Goal: Task Accomplishment & Management: Use online tool/utility

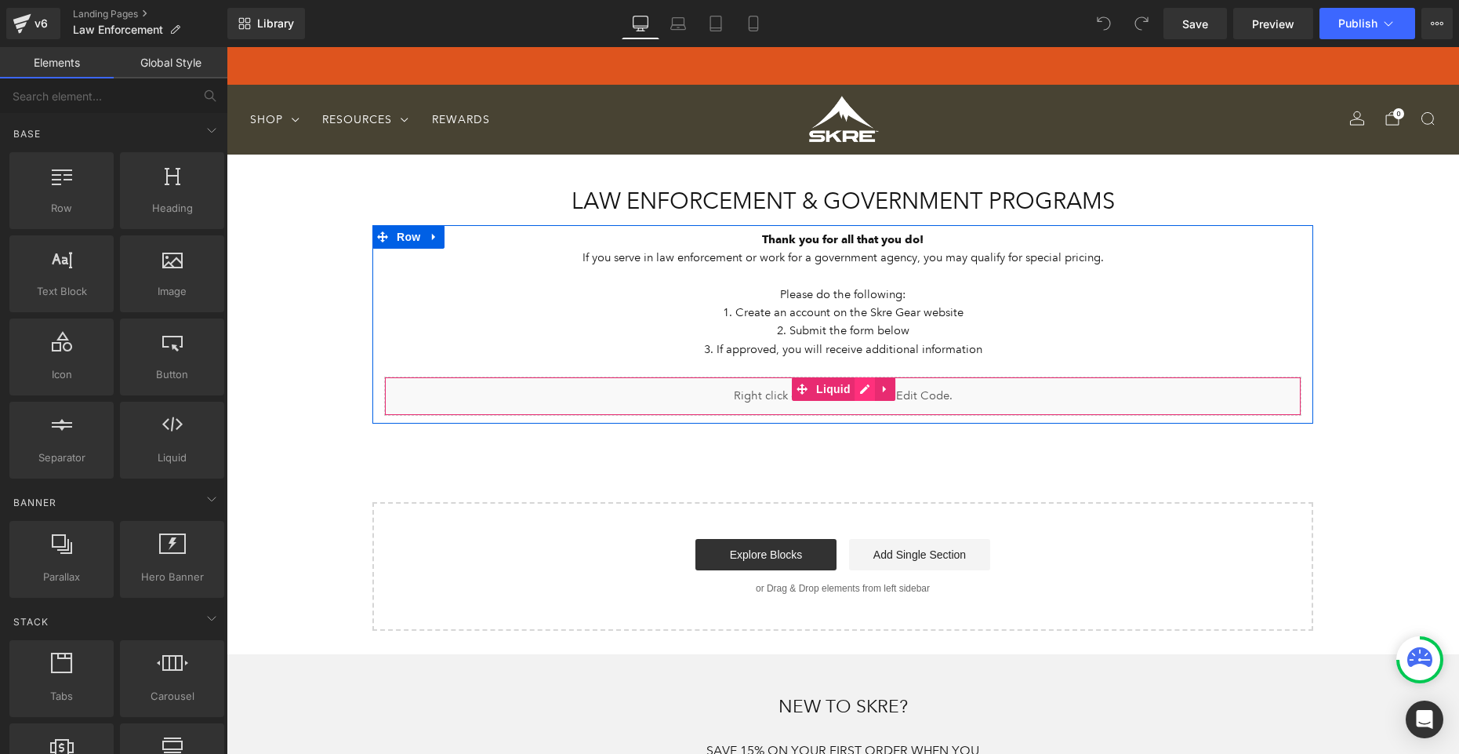
click at [866, 390] on div "Liquid" at bounding box center [842, 395] width 917 height 39
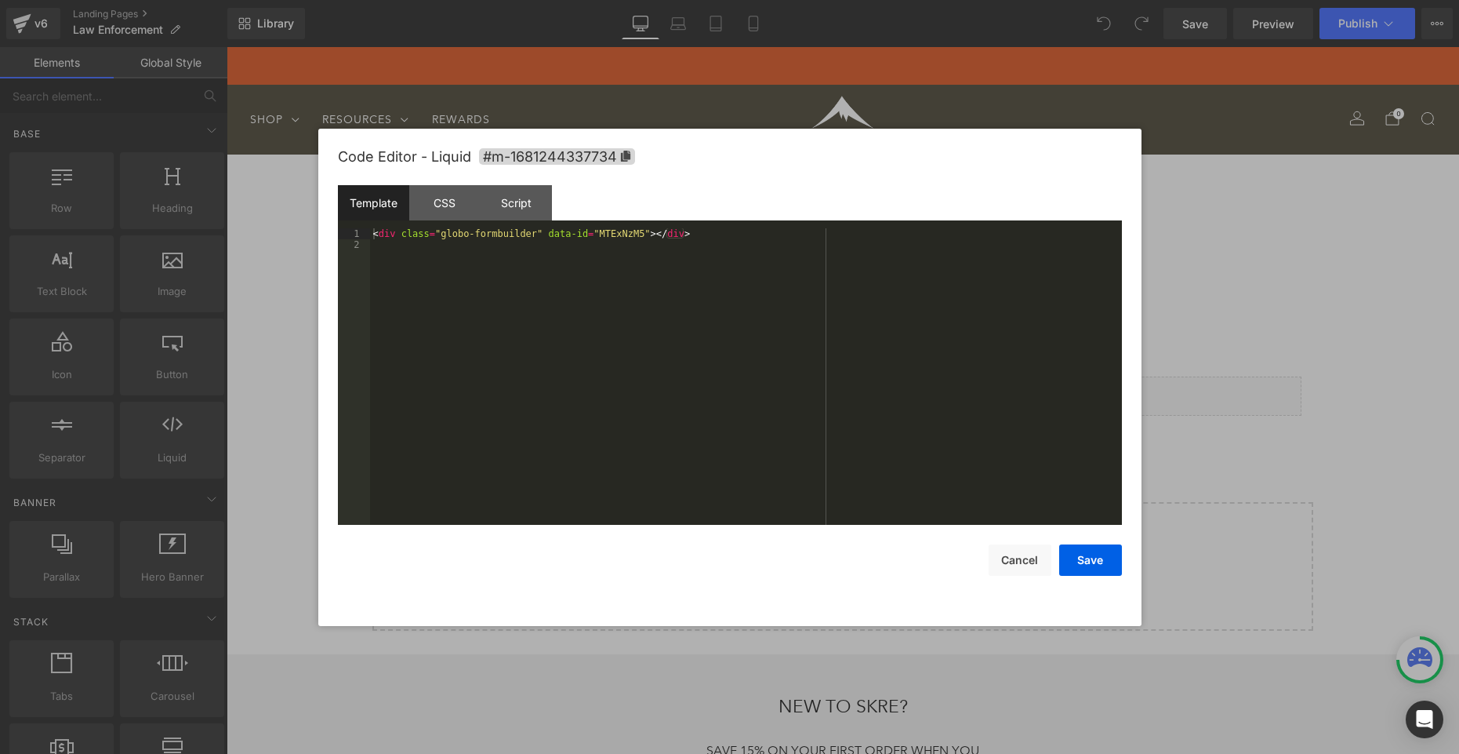
click at [0, 0] on div "< div class = "globo-formbuilder" data-id = "MTExNzM5" > </ div >" at bounding box center [0, 0] width 0 height 0
click at [0, 0] on button "Save" at bounding box center [0, 0] width 0 height 0
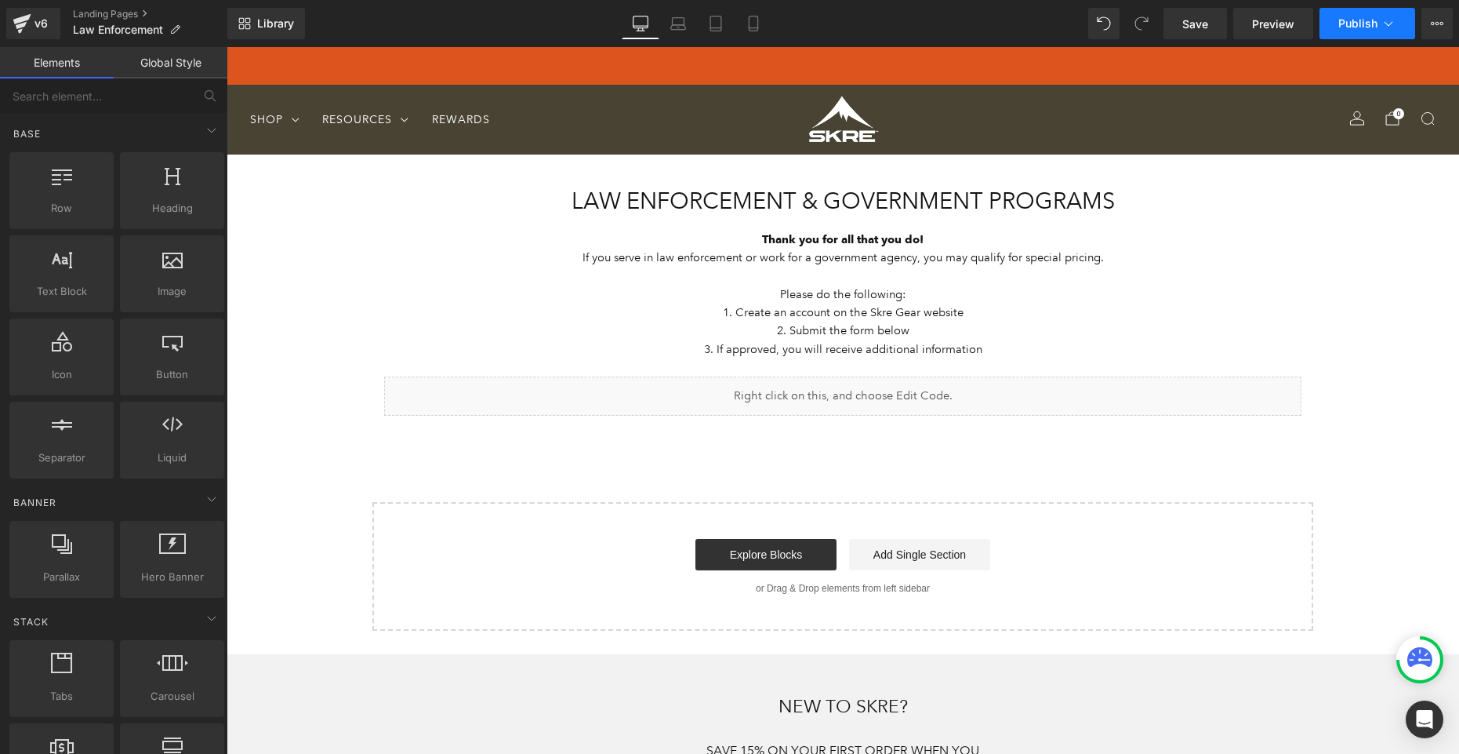
click at [1360, 27] on span "Publish" at bounding box center [1357, 23] width 39 height 13
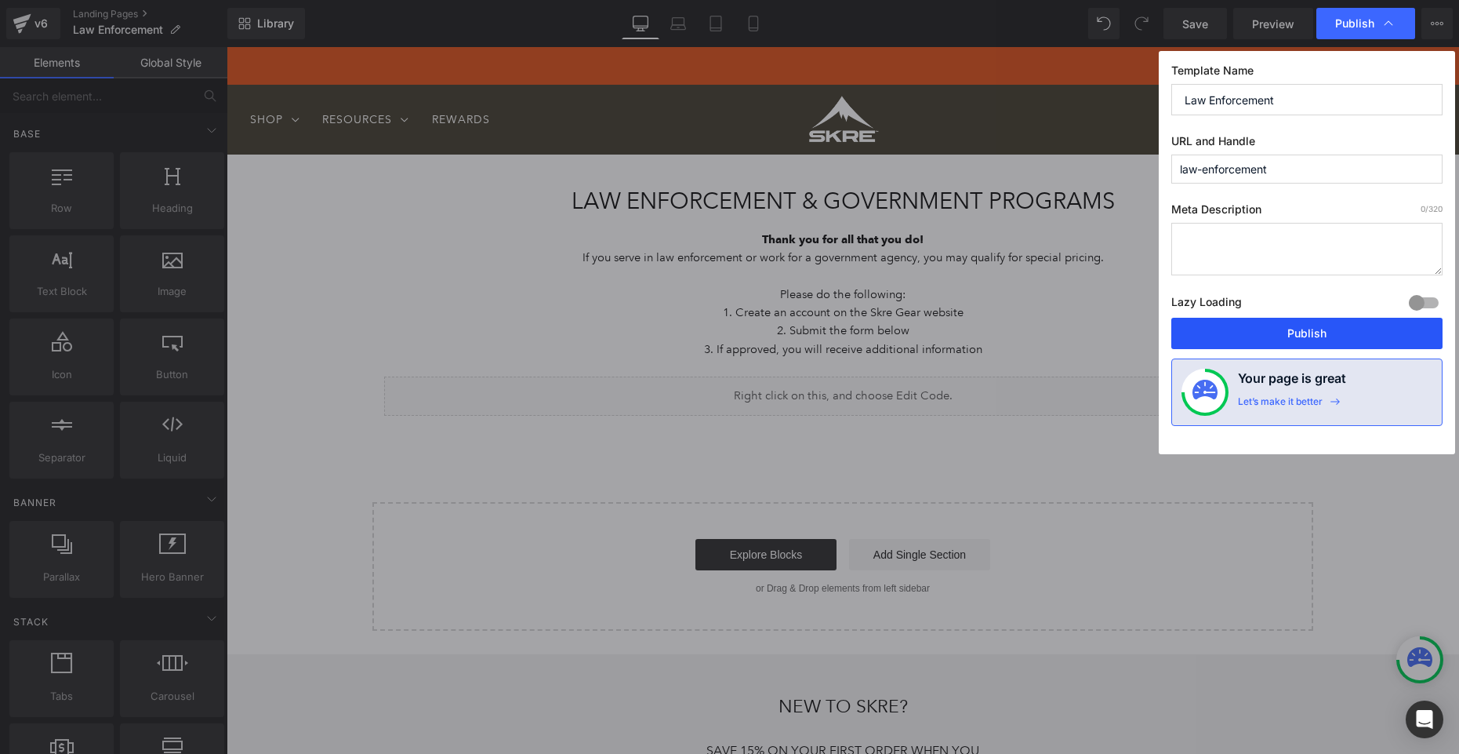
click at [0, 0] on button "Publish" at bounding box center [0, 0] width 0 height 0
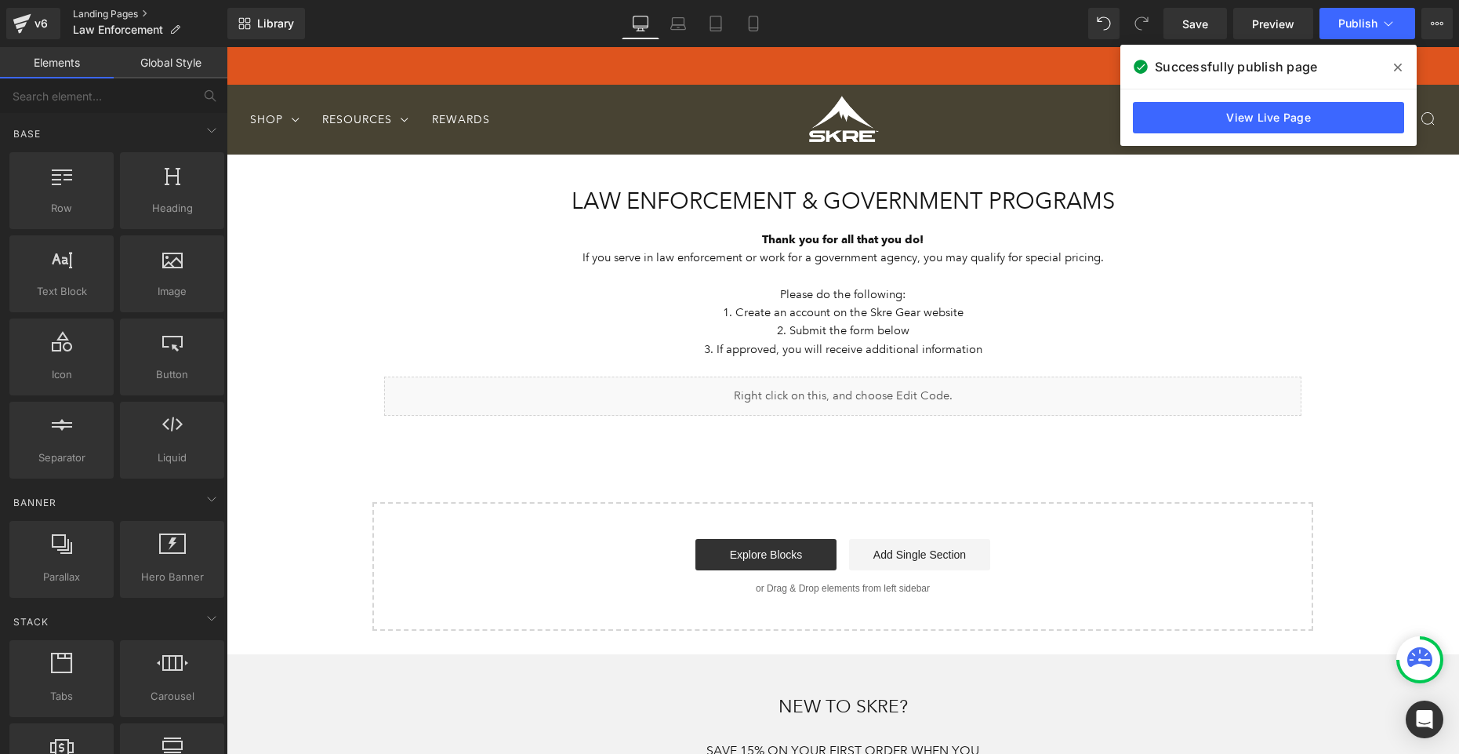
click at [109, 16] on link "Landing Pages" at bounding box center [150, 14] width 154 height 13
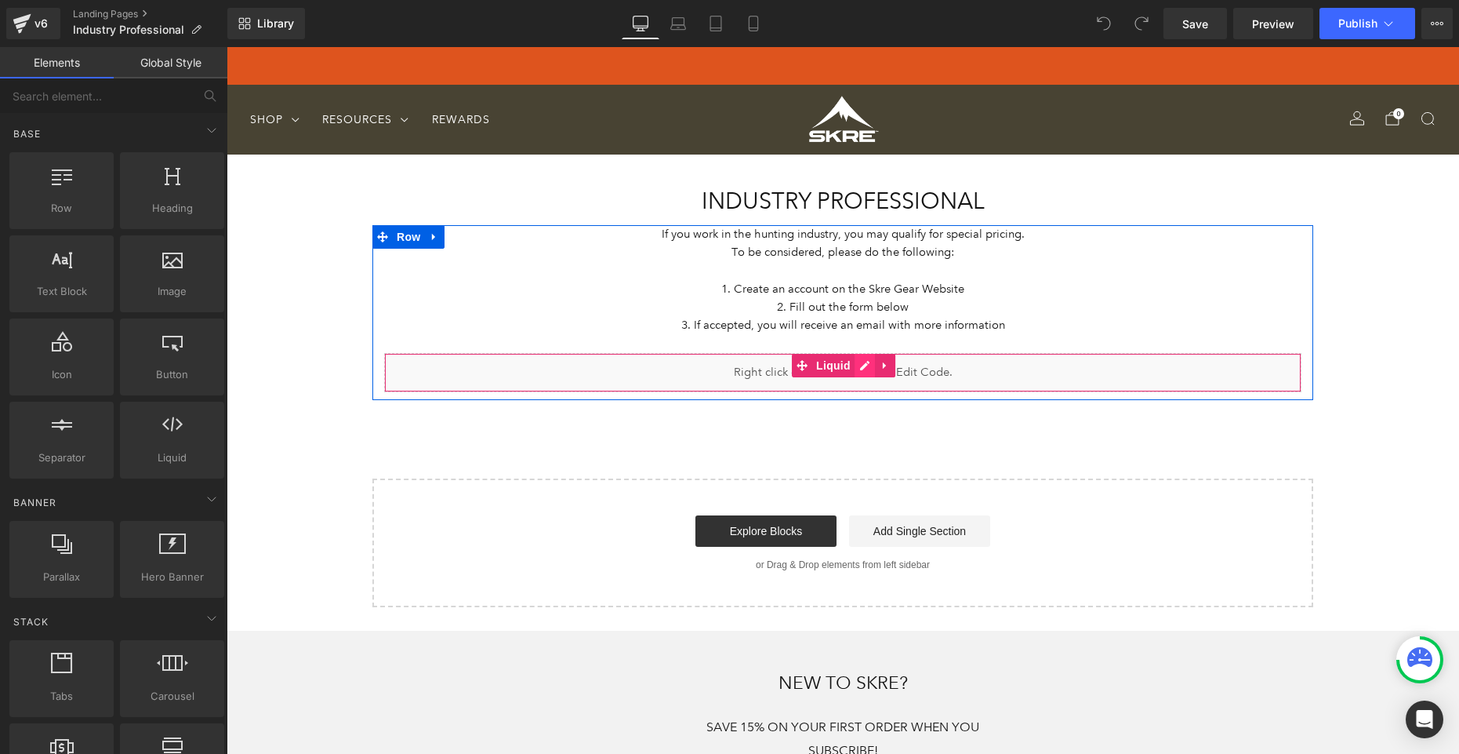
click at [863, 369] on div "Liquid" at bounding box center [842, 372] width 917 height 39
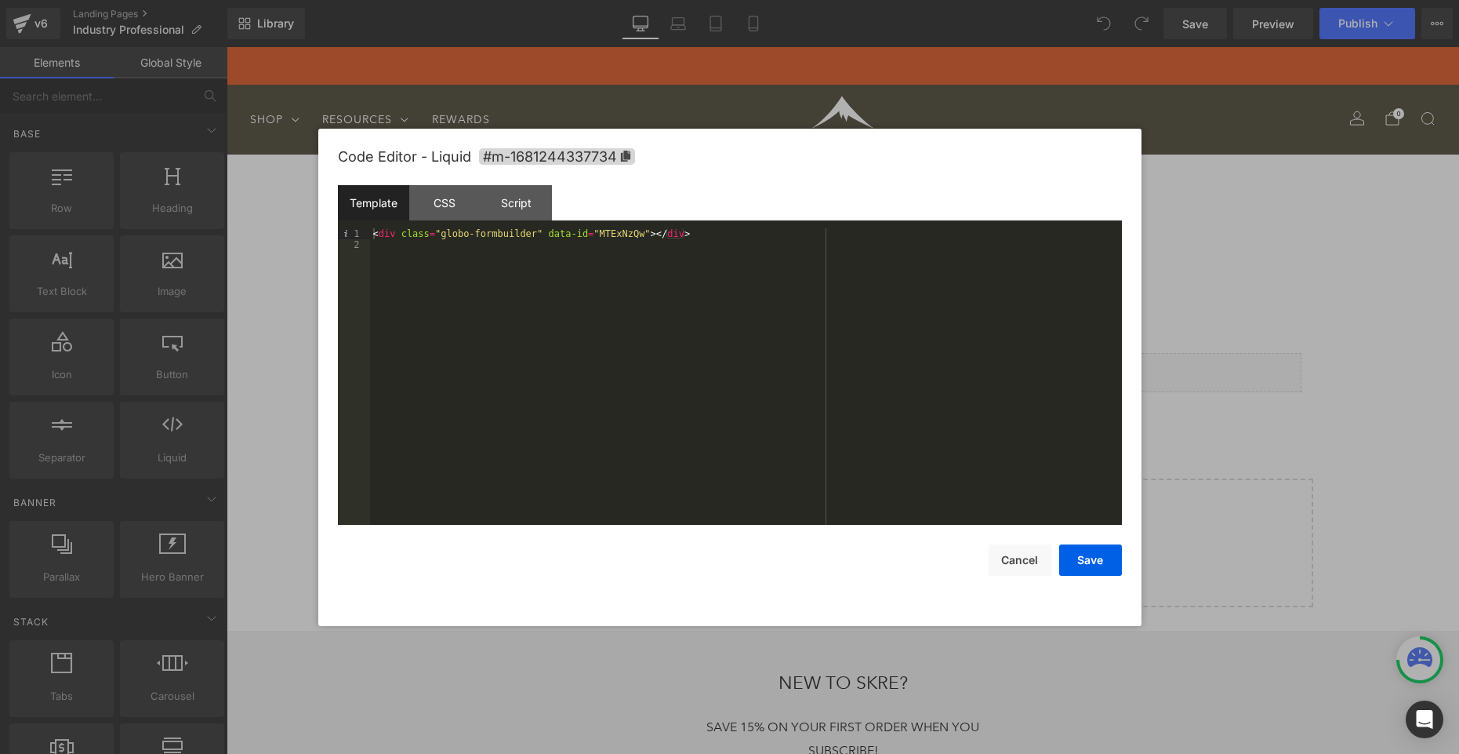
click at [717, 229] on div "< div class = "globo-formbuilder" data-id = "MTExNzQw" > </ div >" at bounding box center [746, 387] width 752 height 318
click at [0, 0] on button "Save" at bounding box center [0, 0] width 0 height 0
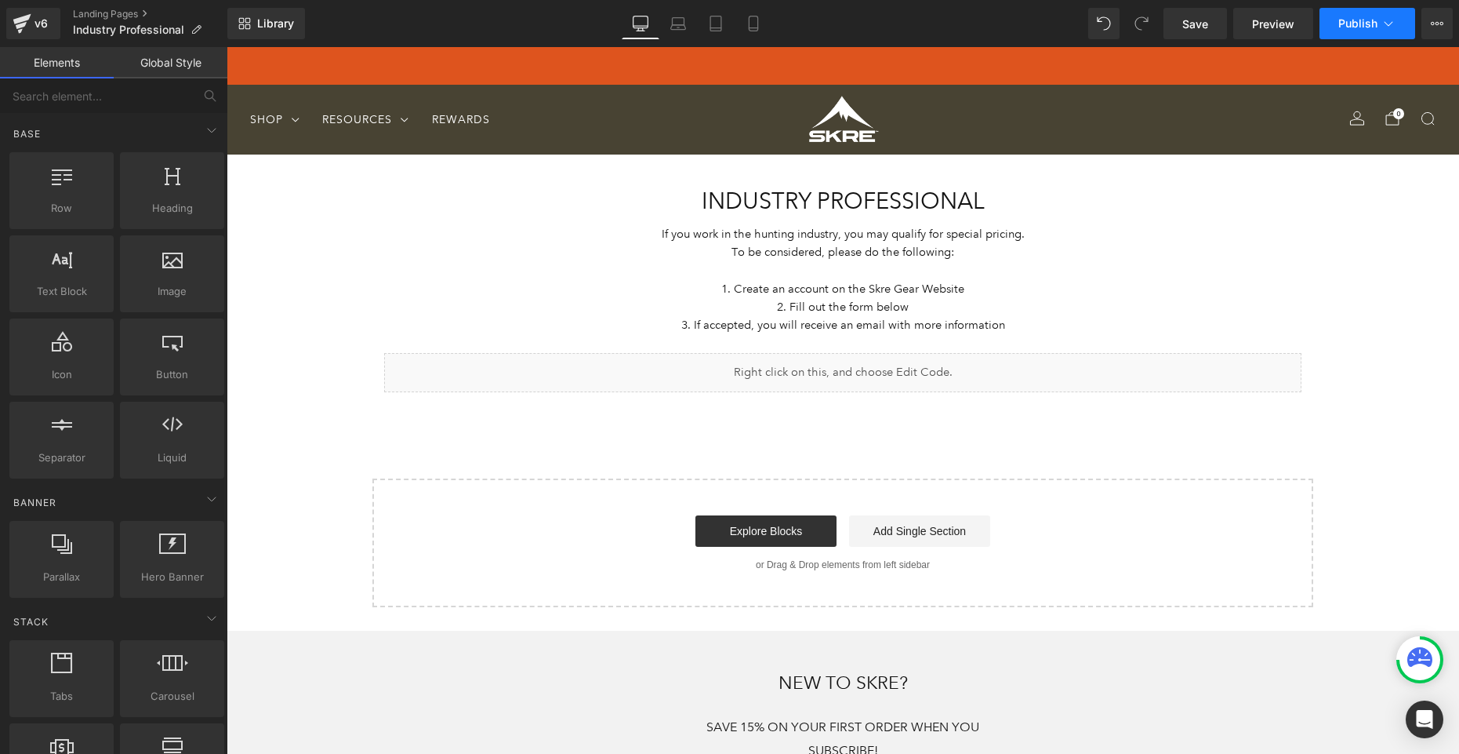
click at [1353, 27] on span "Publish" at bounding box center [1357, 23] width 39 height 13
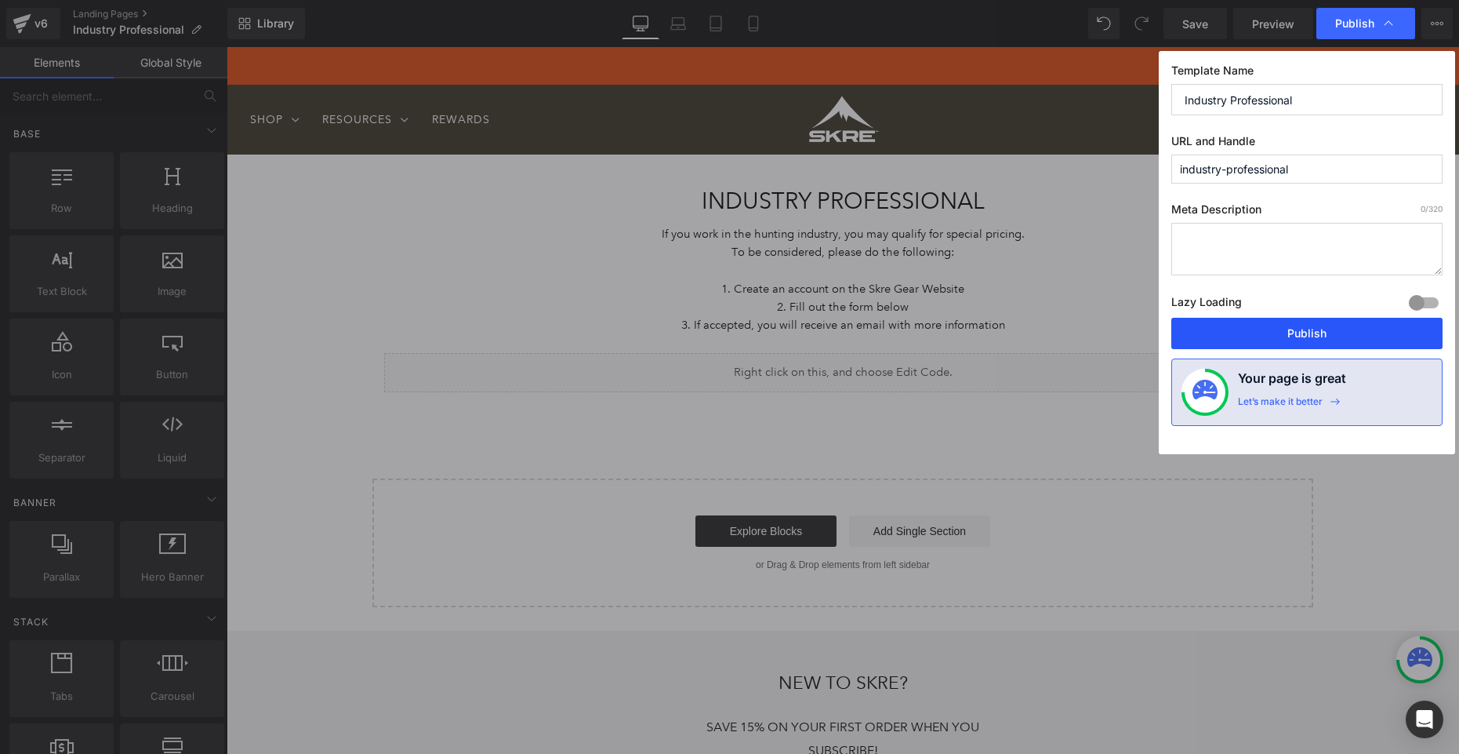
click at [1316, 329] on button "Publish" at bounding box center [1306, 333] width 271 height 31
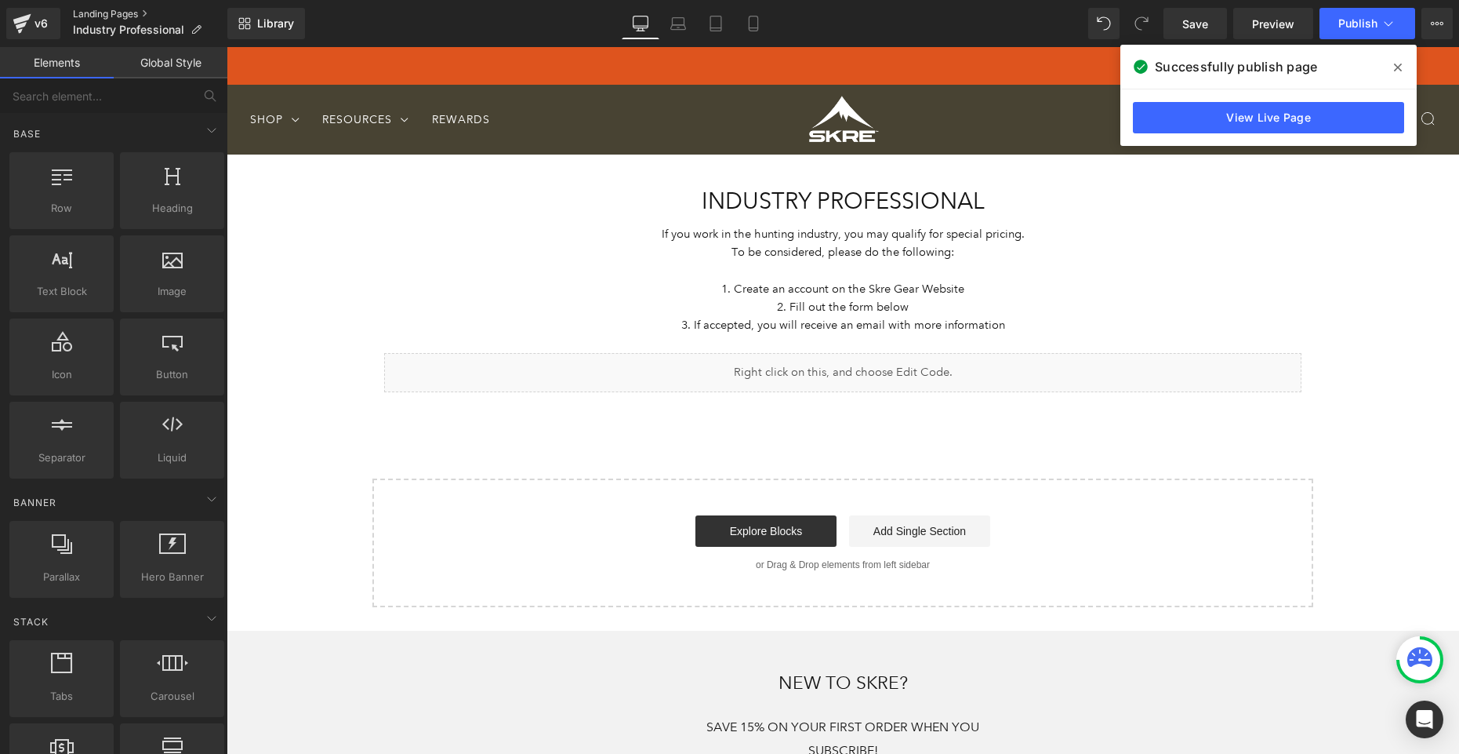
click at [99, 13] on link "Landing Pages" at bounding box center [150, 14] width 154 height 13
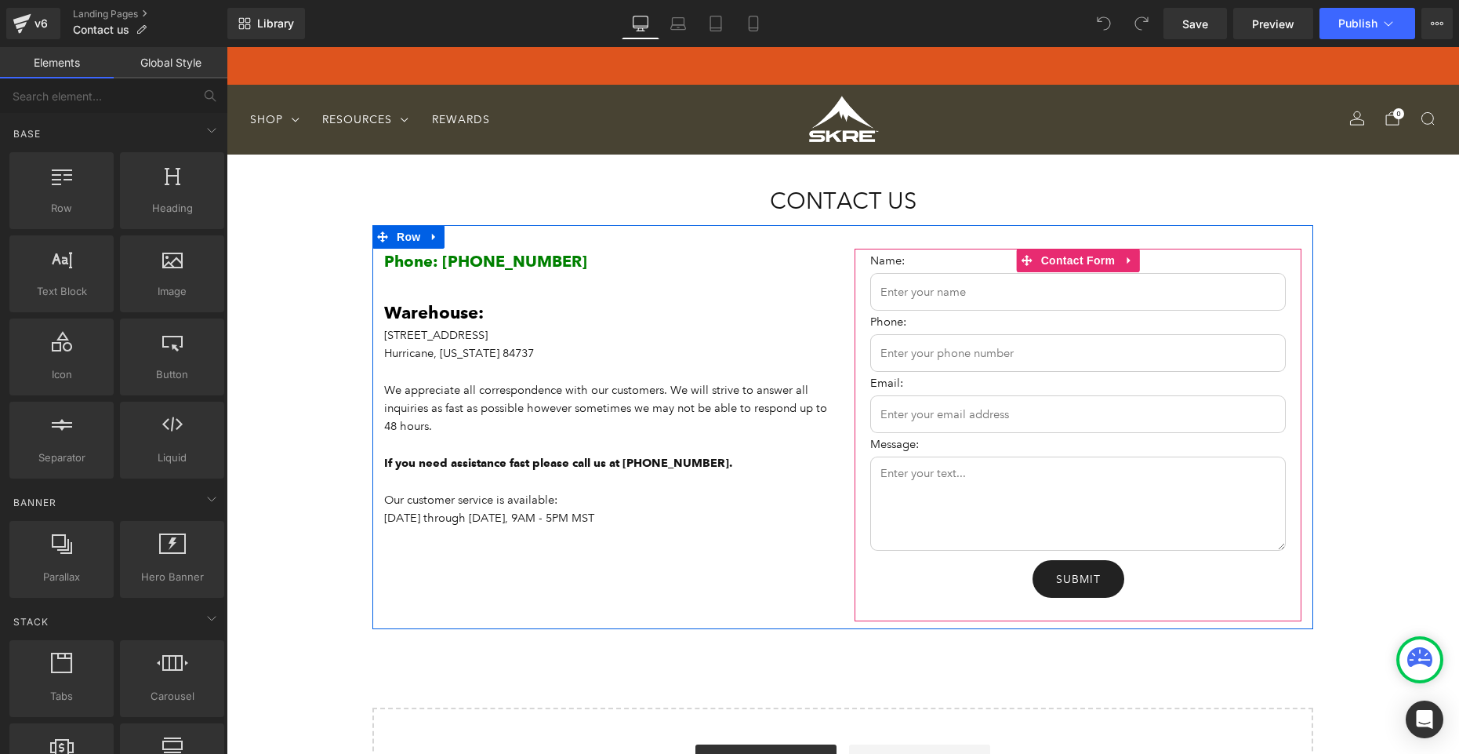
click at [1129, 259] on icon at bounding box center [1128, 259] width 3 height 7
click at [1141, 260] on icon at bounding box center [1139, 260] width 11 height 11
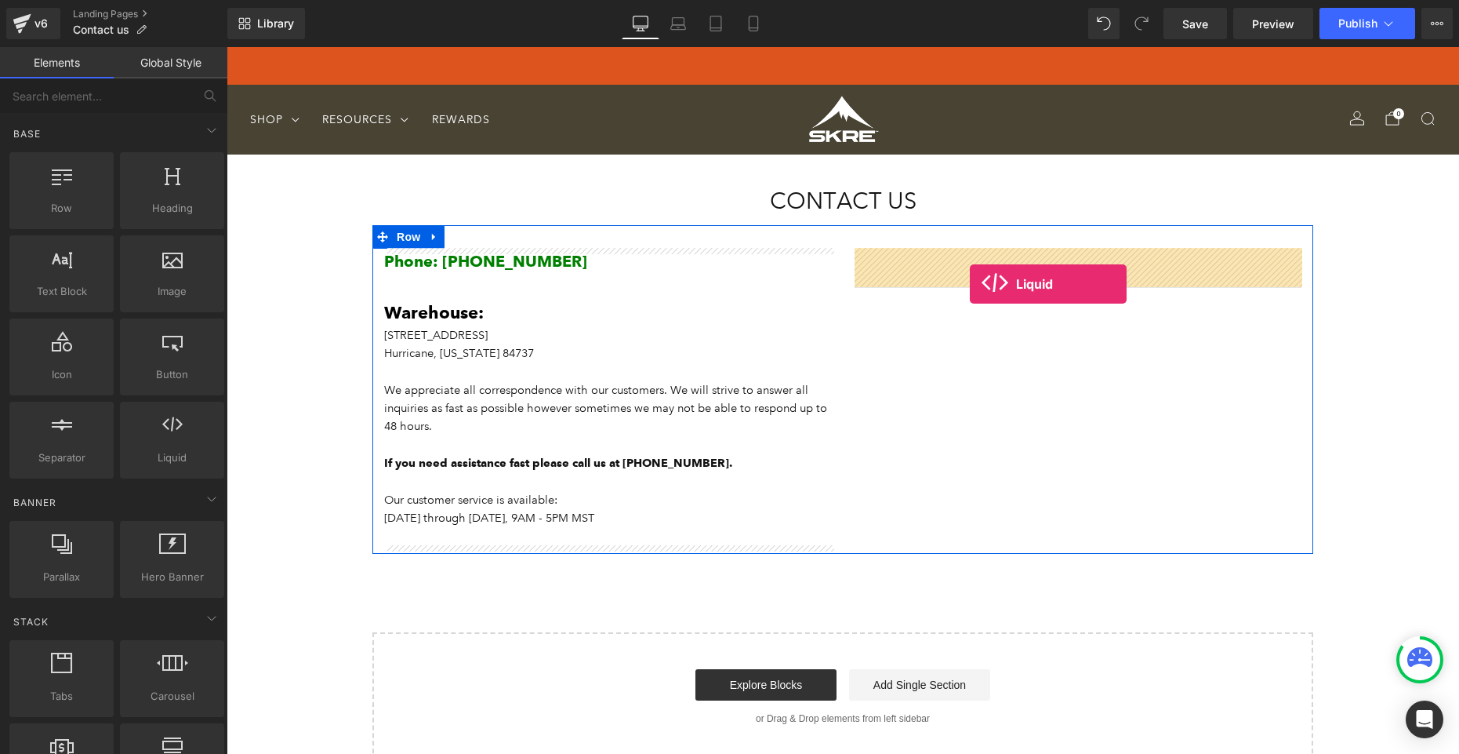
drag, startPoint x: 383, startPoint y: 483, endPoint x: 970, endPoint y: 284, distance: 620.2
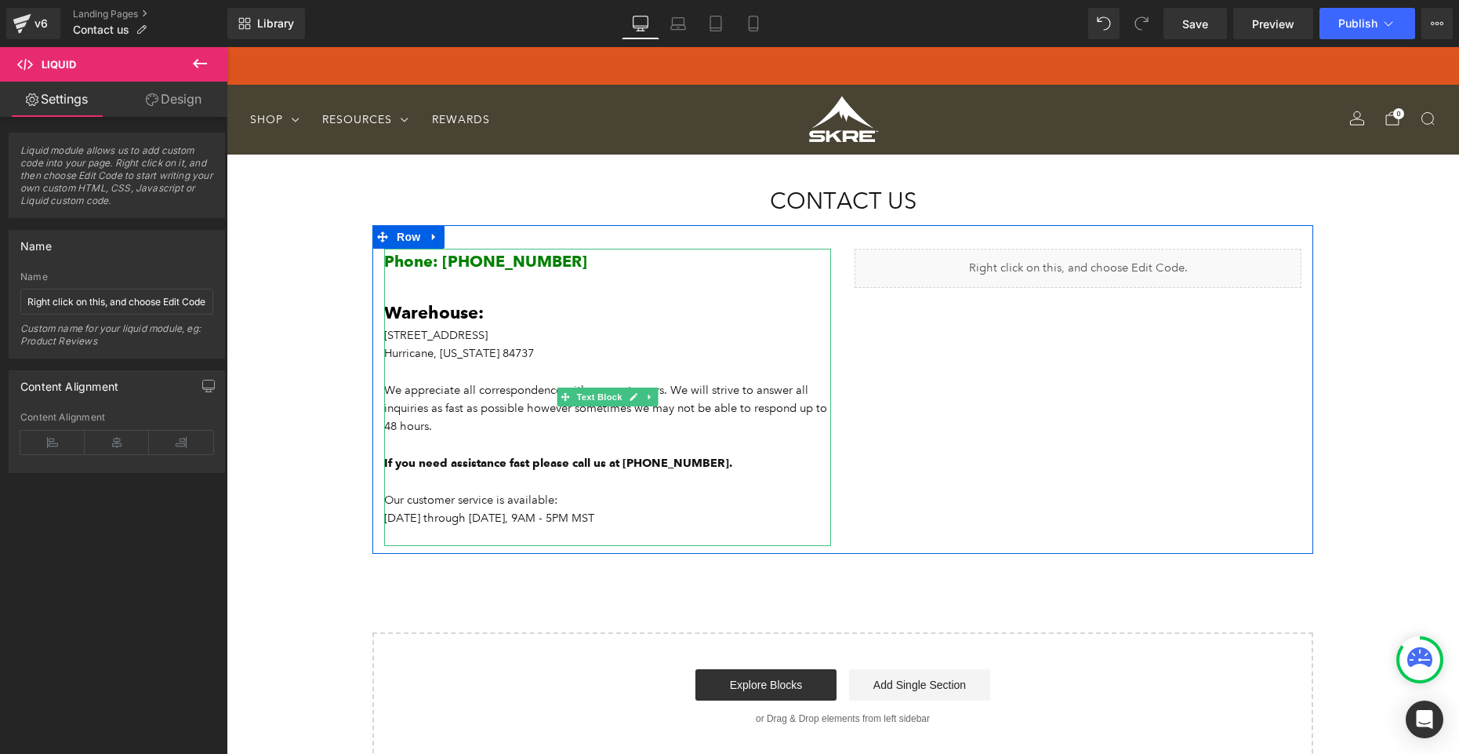
click at [521, 349] on p "Hurricane, [US_STATE] 84737" at bounding box center [607, 362] width 447 height 37
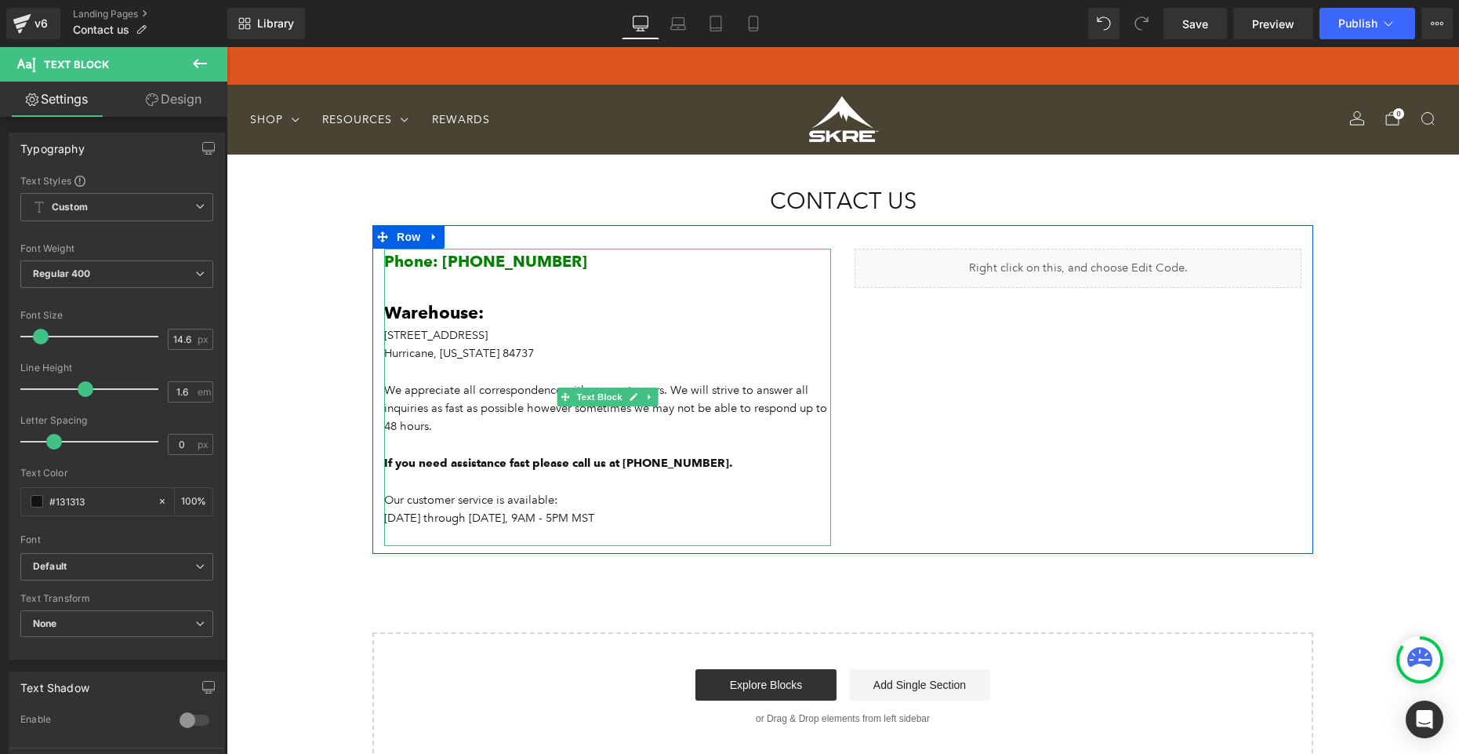
click at [515, 349] on p "Hurricane, [US_STATE] 84737" at bounding box center [607, 362] width 447 height 37
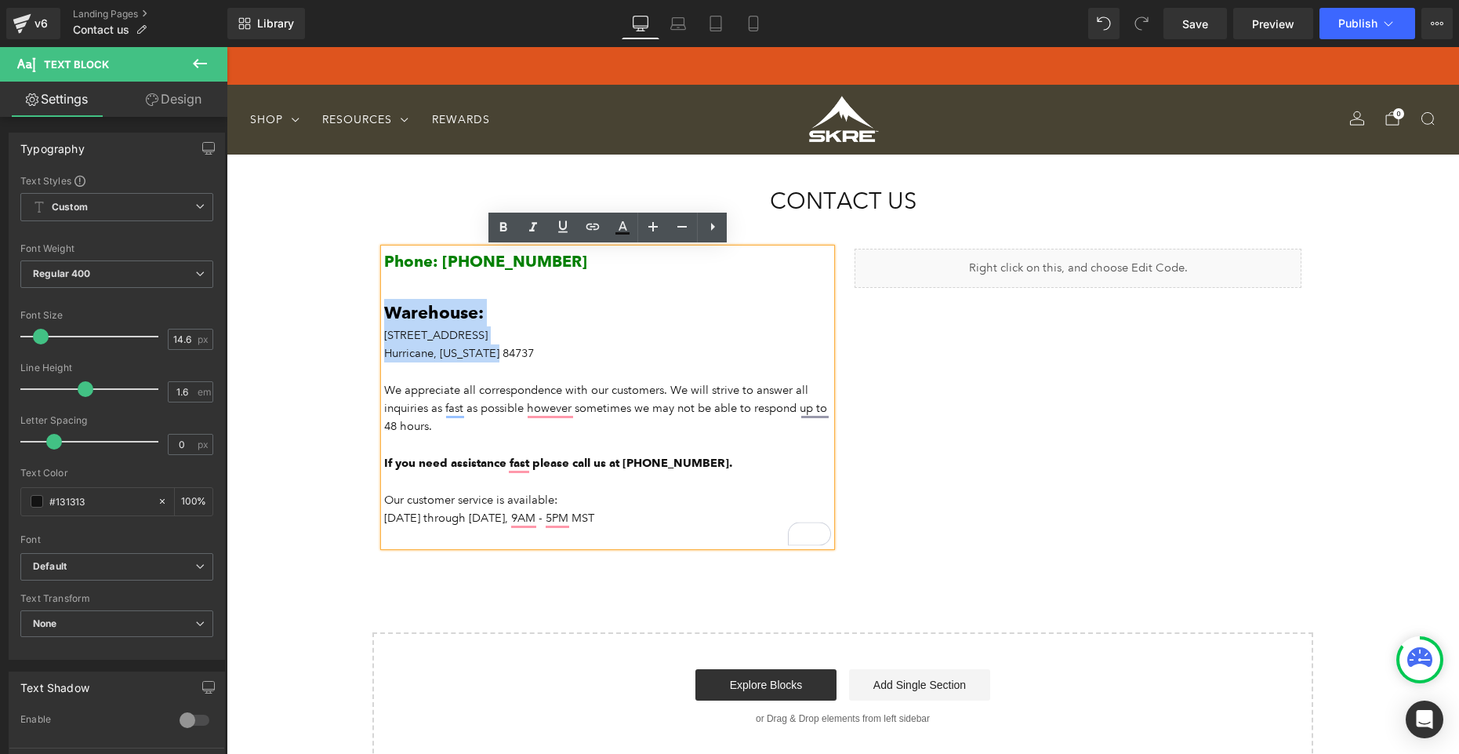
drag, startPoint x: 540, startPoint y: 352, endPoint x: 380, endPoint y: 318, distance: 164.4
click at [384, 318] on div "Phone: [PHONE_NUMBER] Warehouse: [STREET_ADDRESS][US_STATE] We appreciate all c…" at bounding box center [607, 397] width 447 height 297
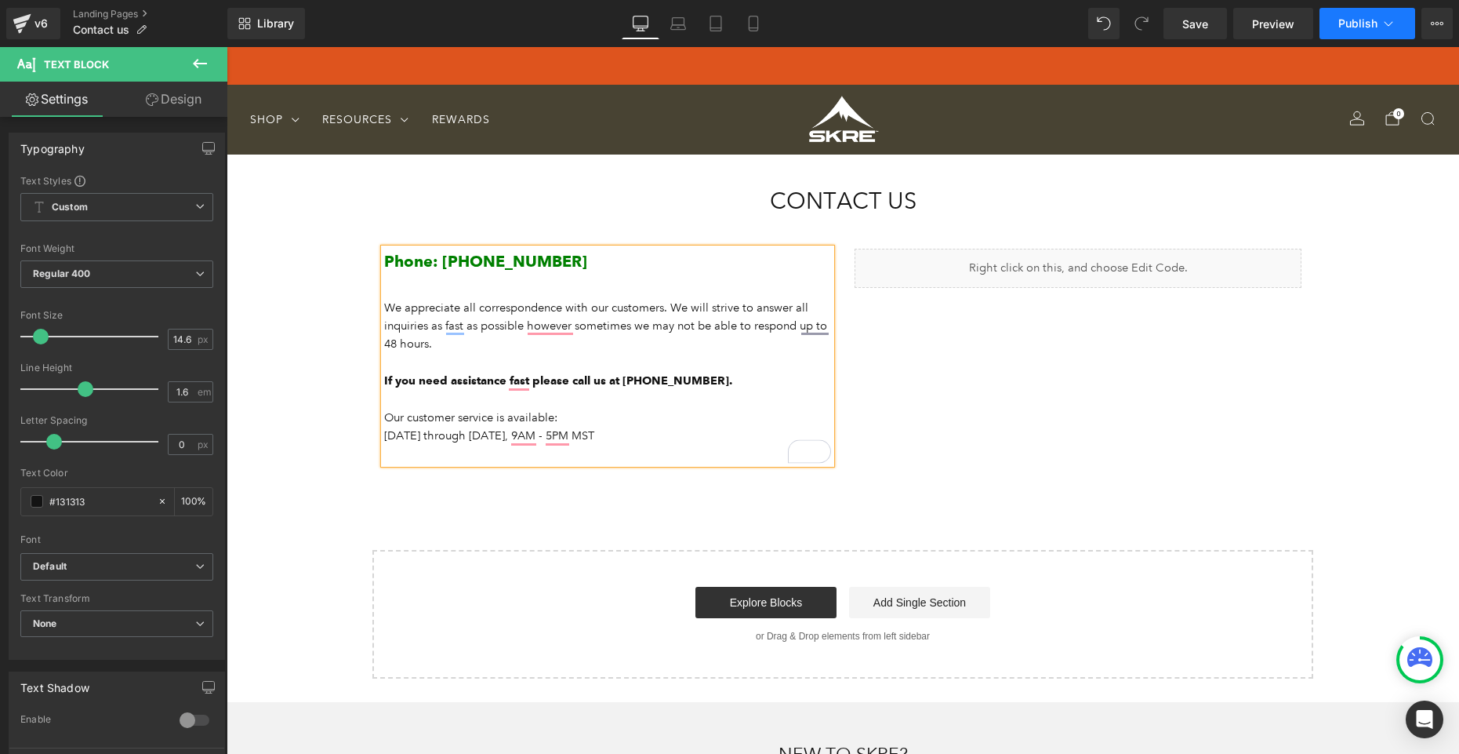
click at [1363, 20] on span "Publish" at bounding box center [1357, 23] width 39 height 13
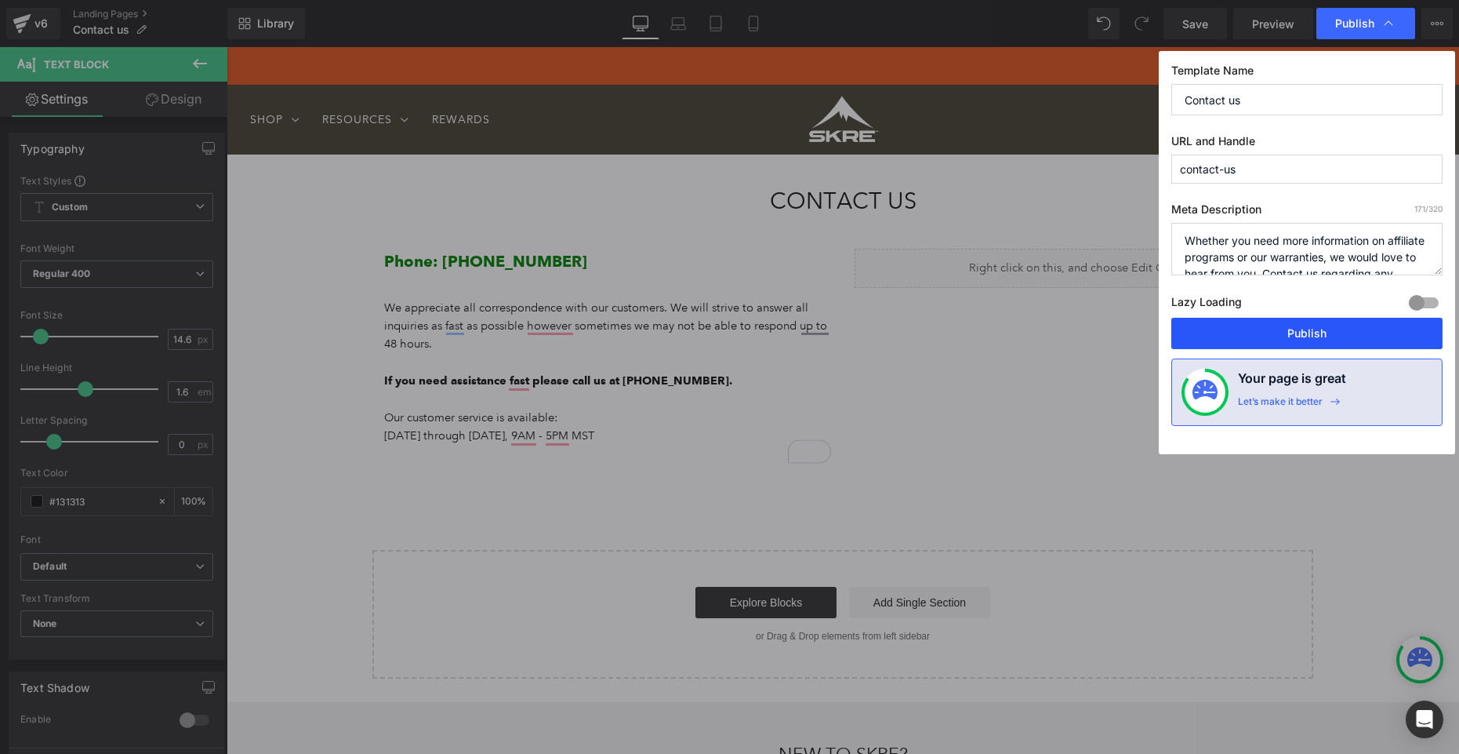
click at [1299, 340] on button "Publish" at bounding box center [1306, 333] width 271 height 31
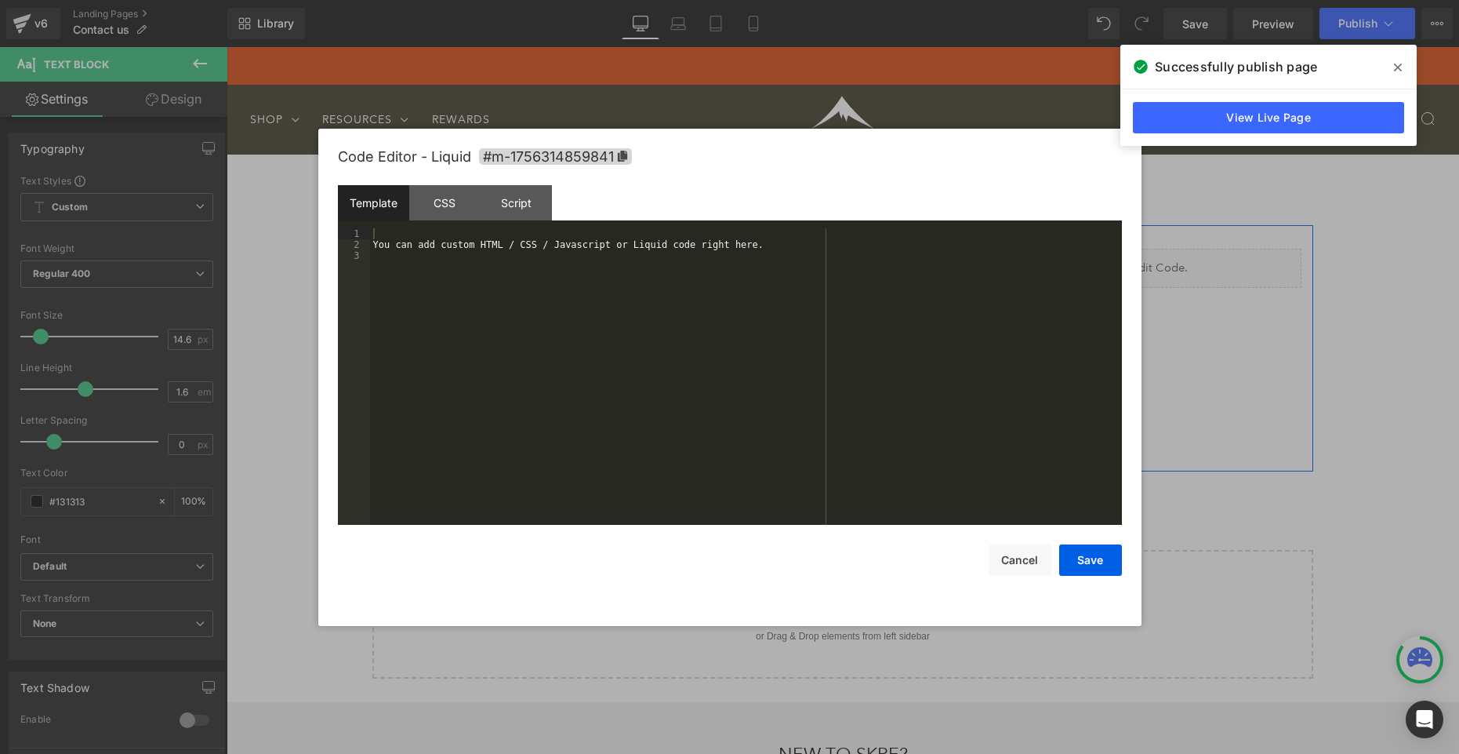
click at [1096, 260] on div "Liquid" at bounding box center [1078, 268] width 447 height 39
click at [616, 245] on div "You can add custom HTML / CSS / Javascript or Liquid code right here." at bounding box center [746, 387] width 752 height 318
click at [1088, 561] on button "Save" at bounding box center [1090, 559] width 63 height 31
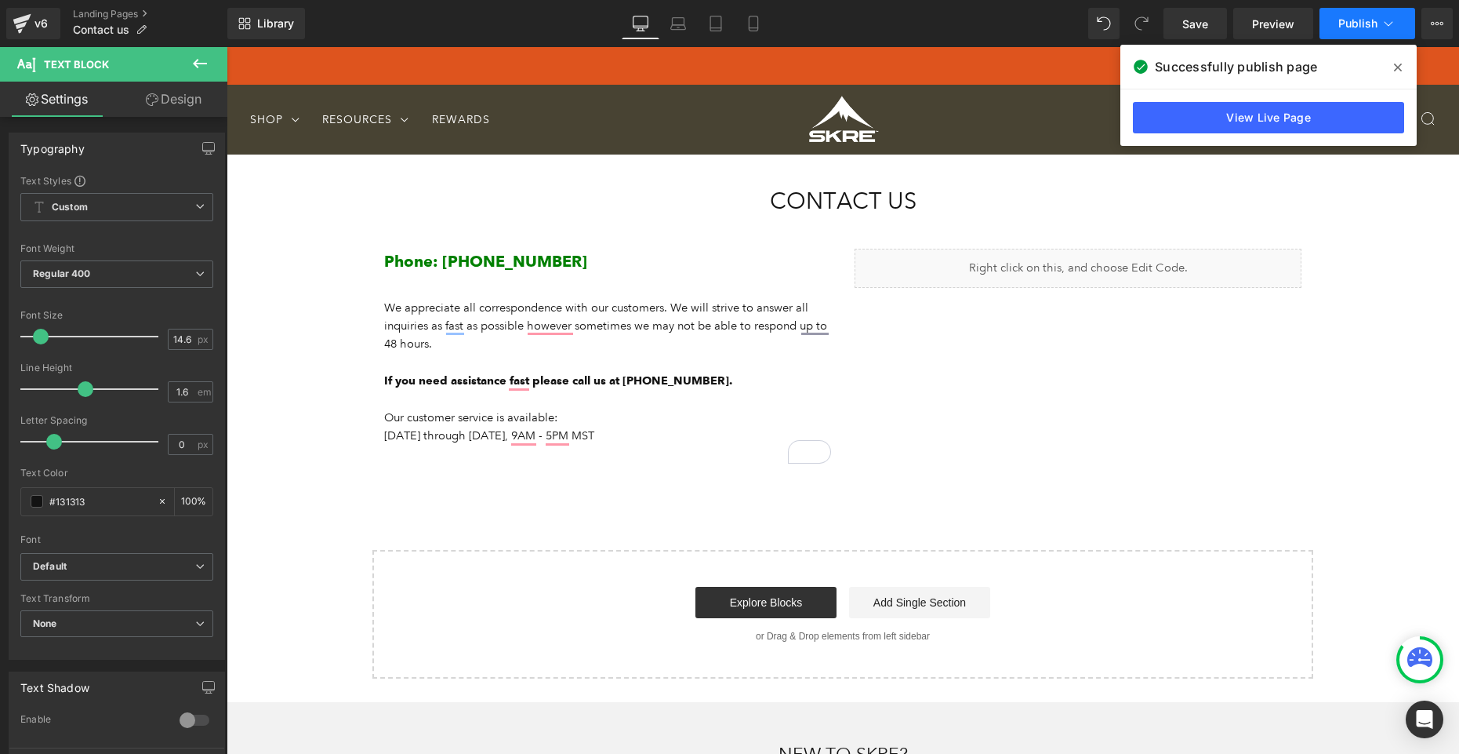
click at [1371, 28] on span "Publish" at bounding box center [1357, 23] width 39 height 13
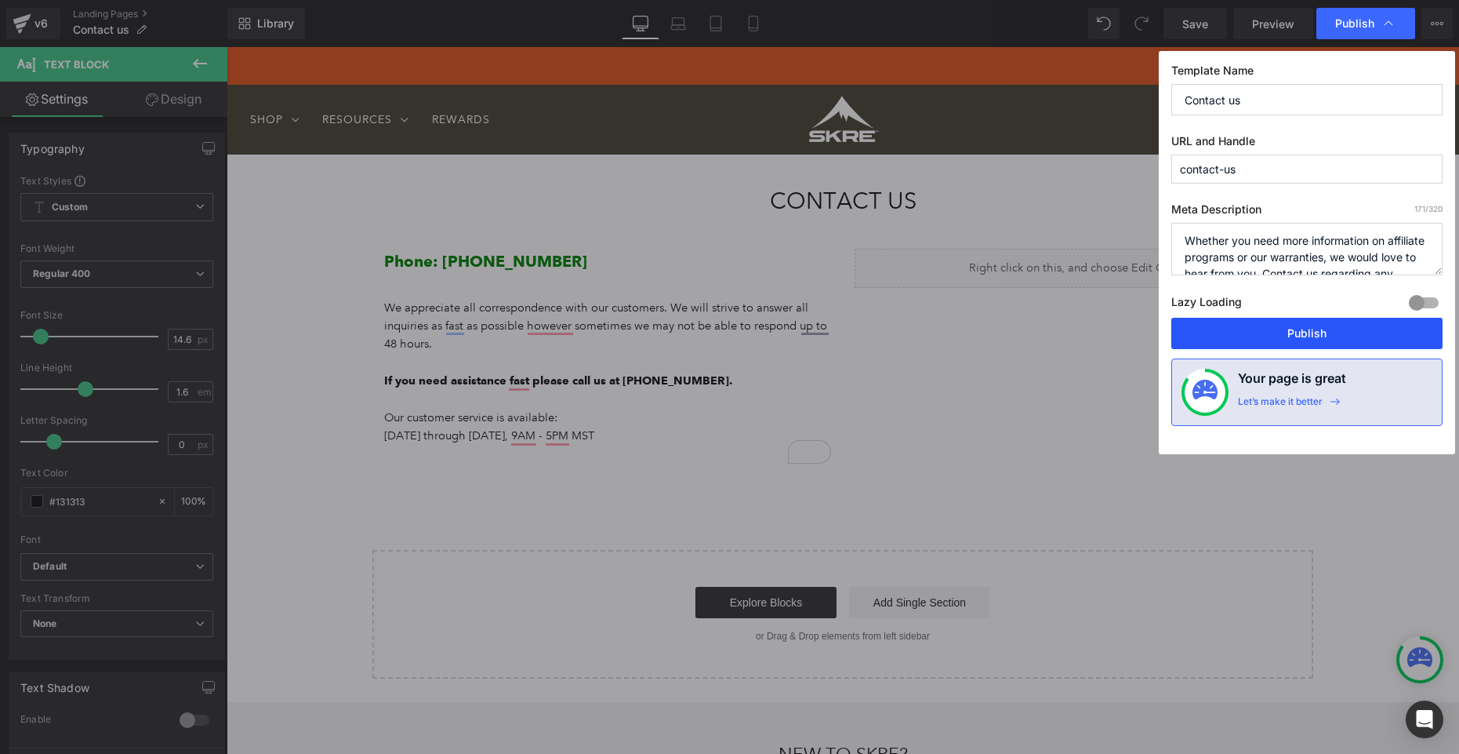
click at [1334, 330] on button "Publish" at bounding box center [1306, 333] width 271 height 31
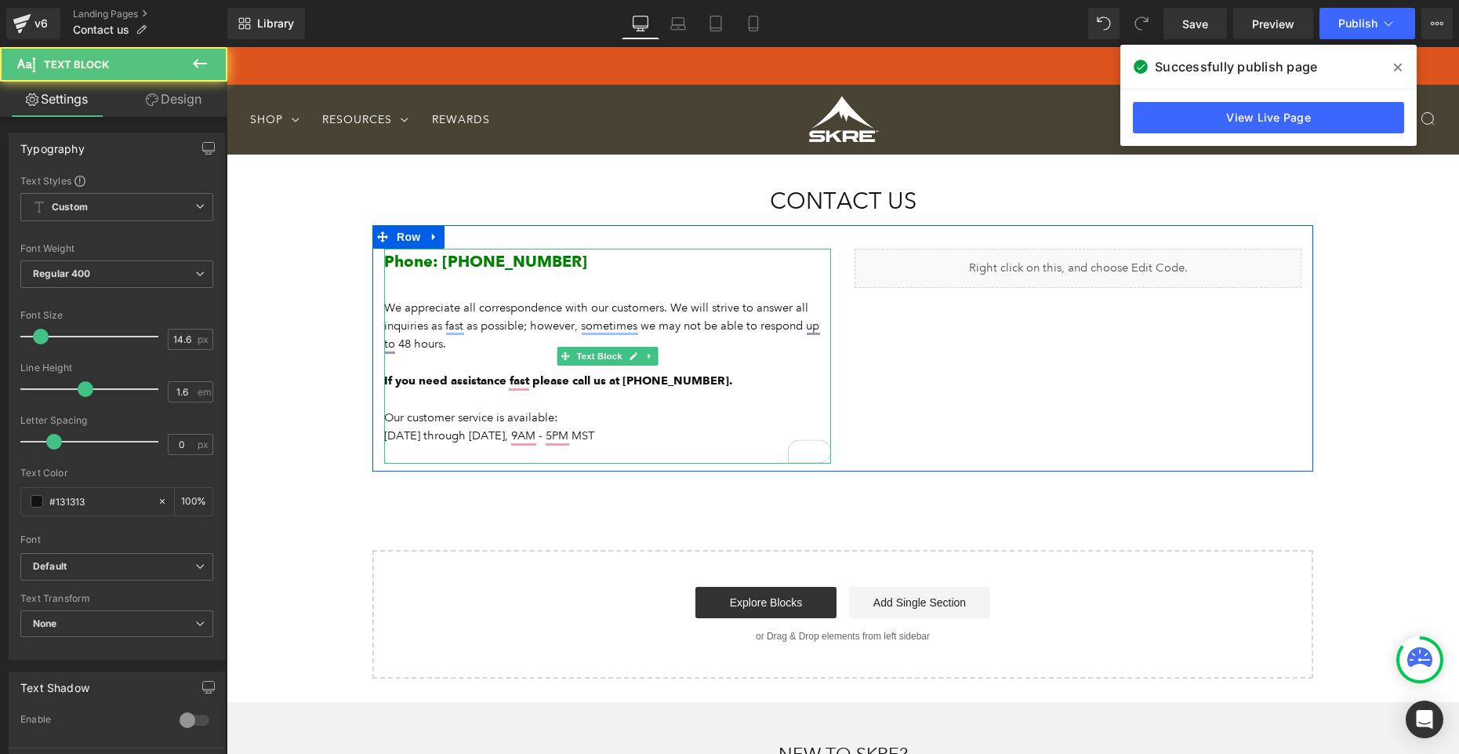
click at [579, 328] on p "We appreciate all correspondence with our customers. We will strive to answer a…" at bounding box center [607, 335] width 447 height 73
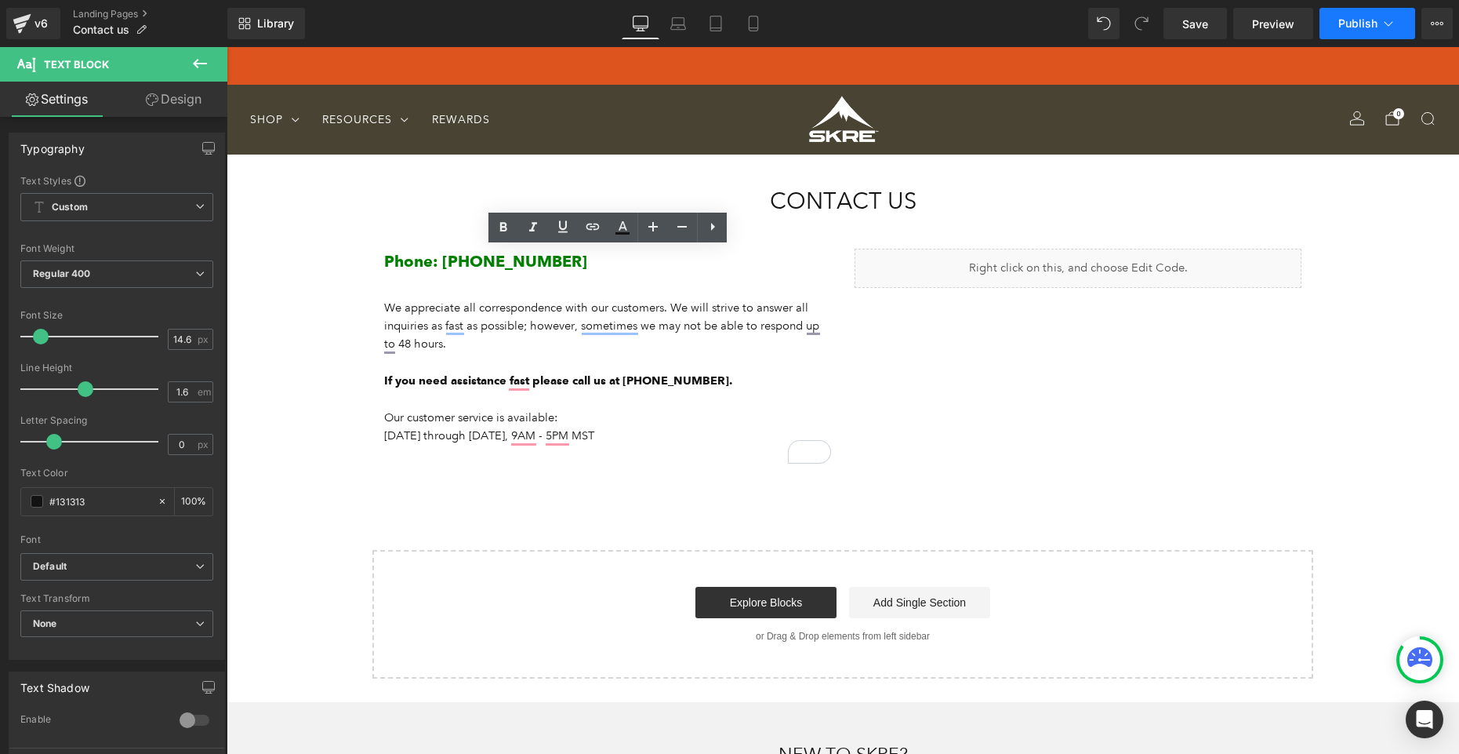
click at [1363, 24] on span "Publish" at bounding box center [1357, 23] width 39 height 13
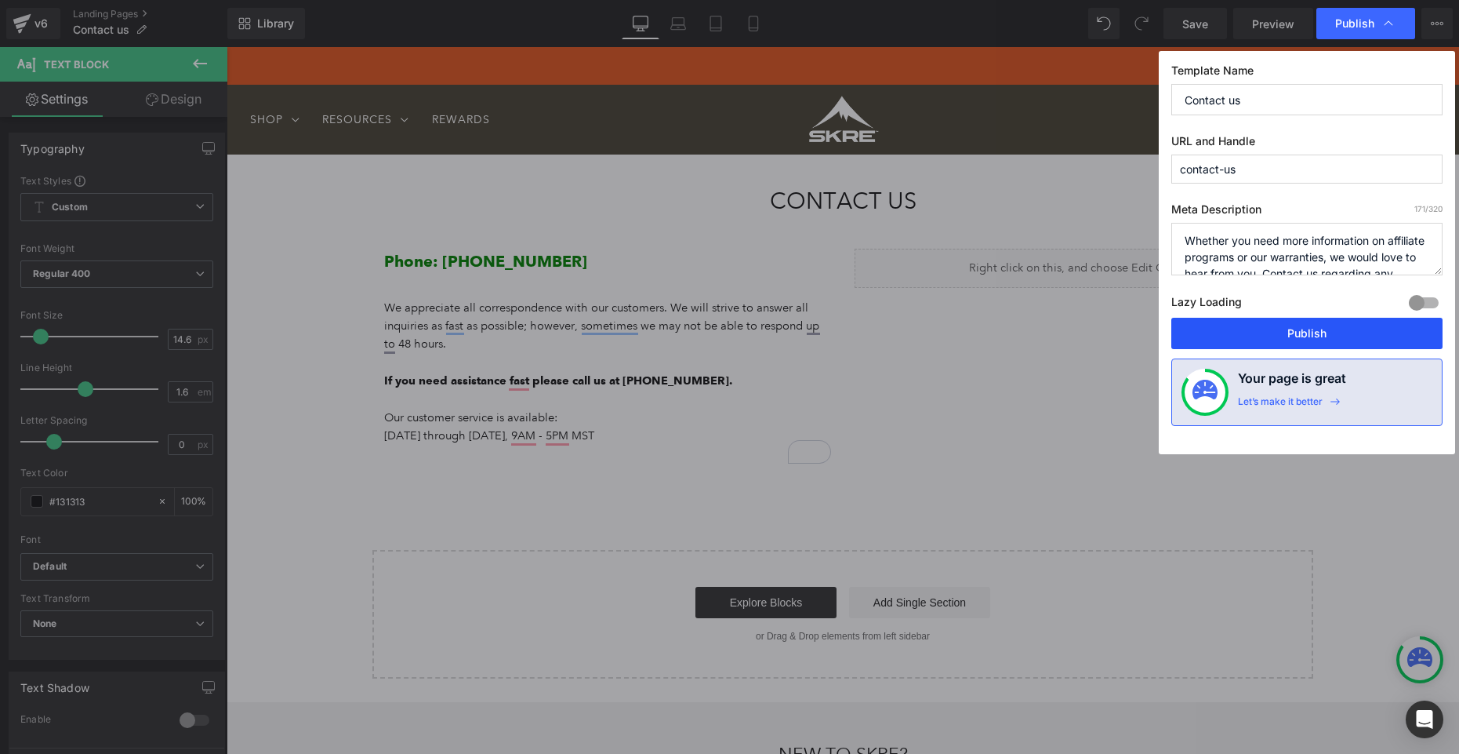
click at [1331, 327] on button "Publish" at bounding box center [1306, 333] width 271 height 31
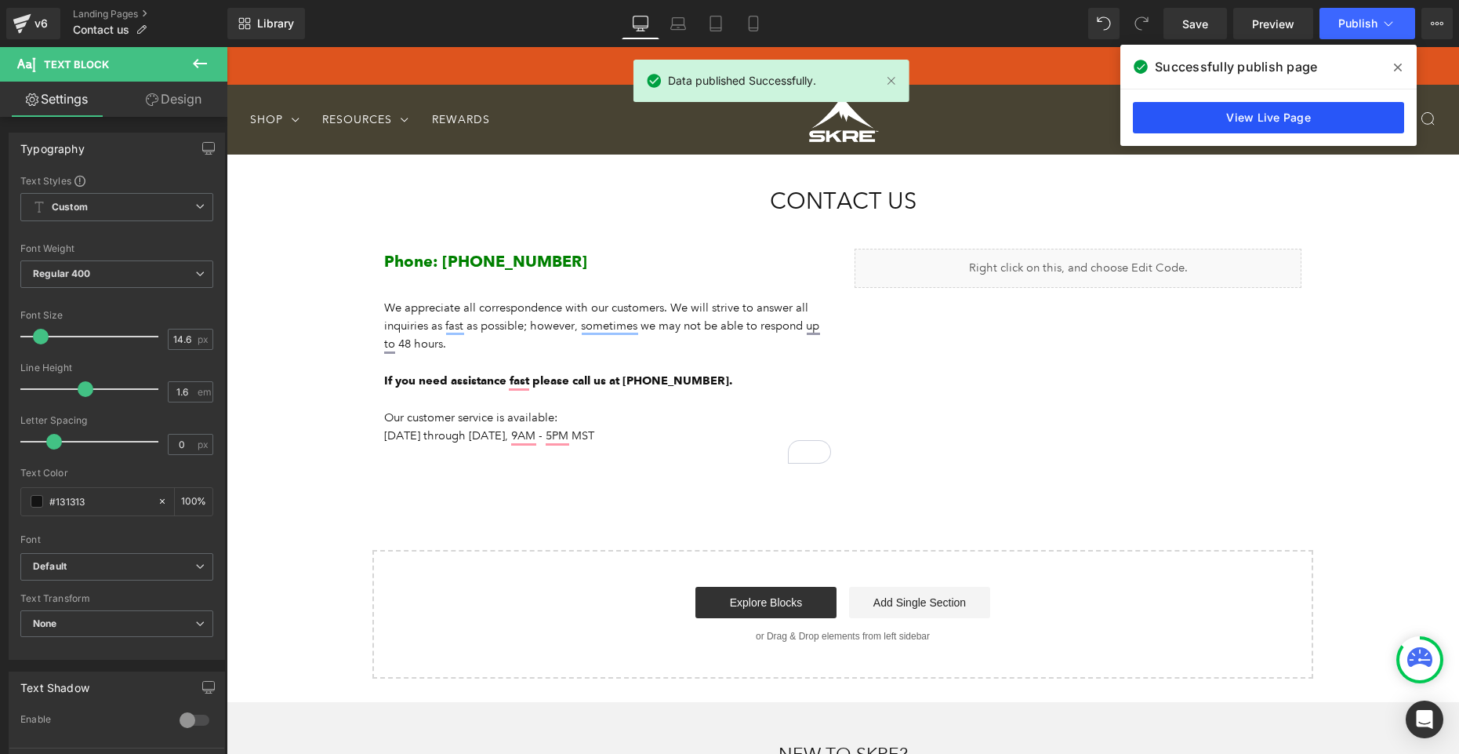
click at [1295, 115] on link "View Live Page" at bounding box center [1268, 117] width 271 height 31
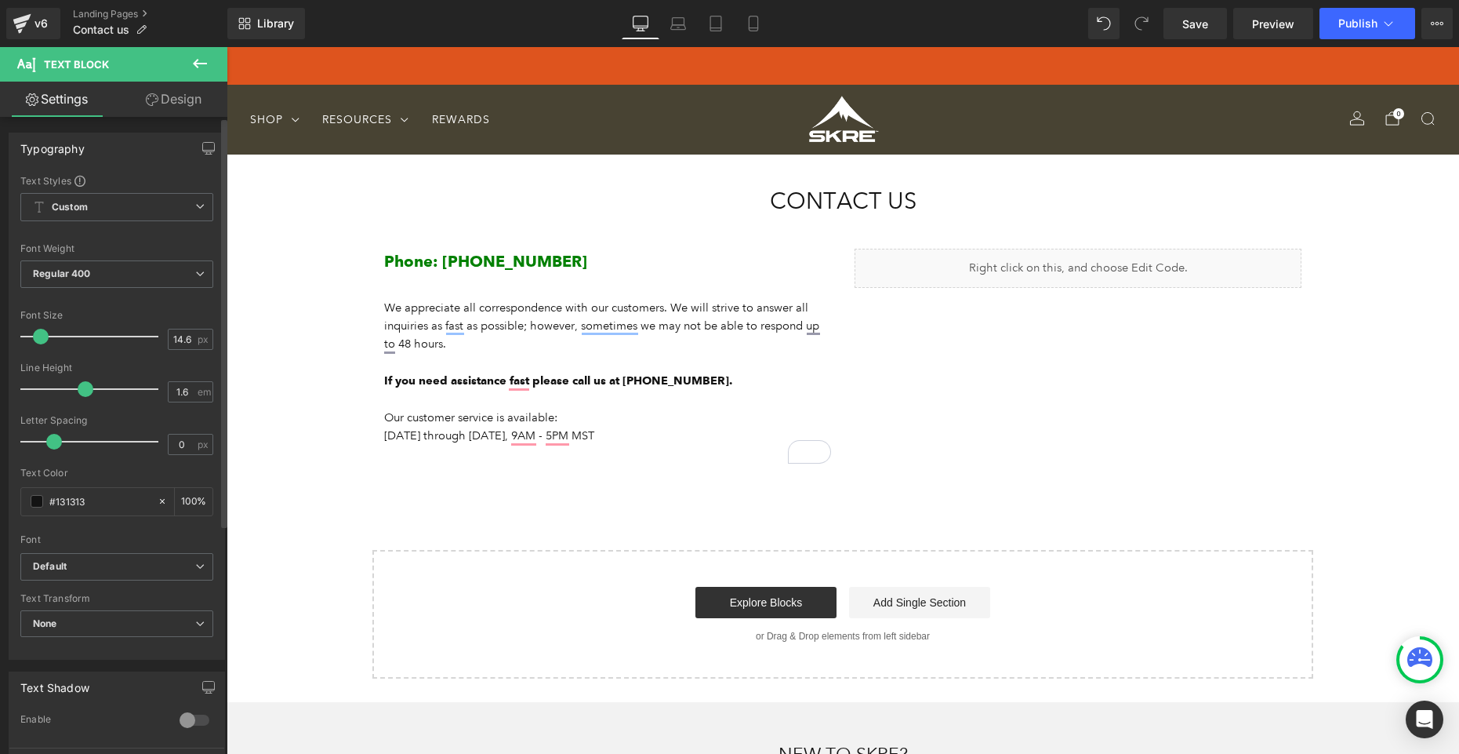
scroll to position [8, 0]
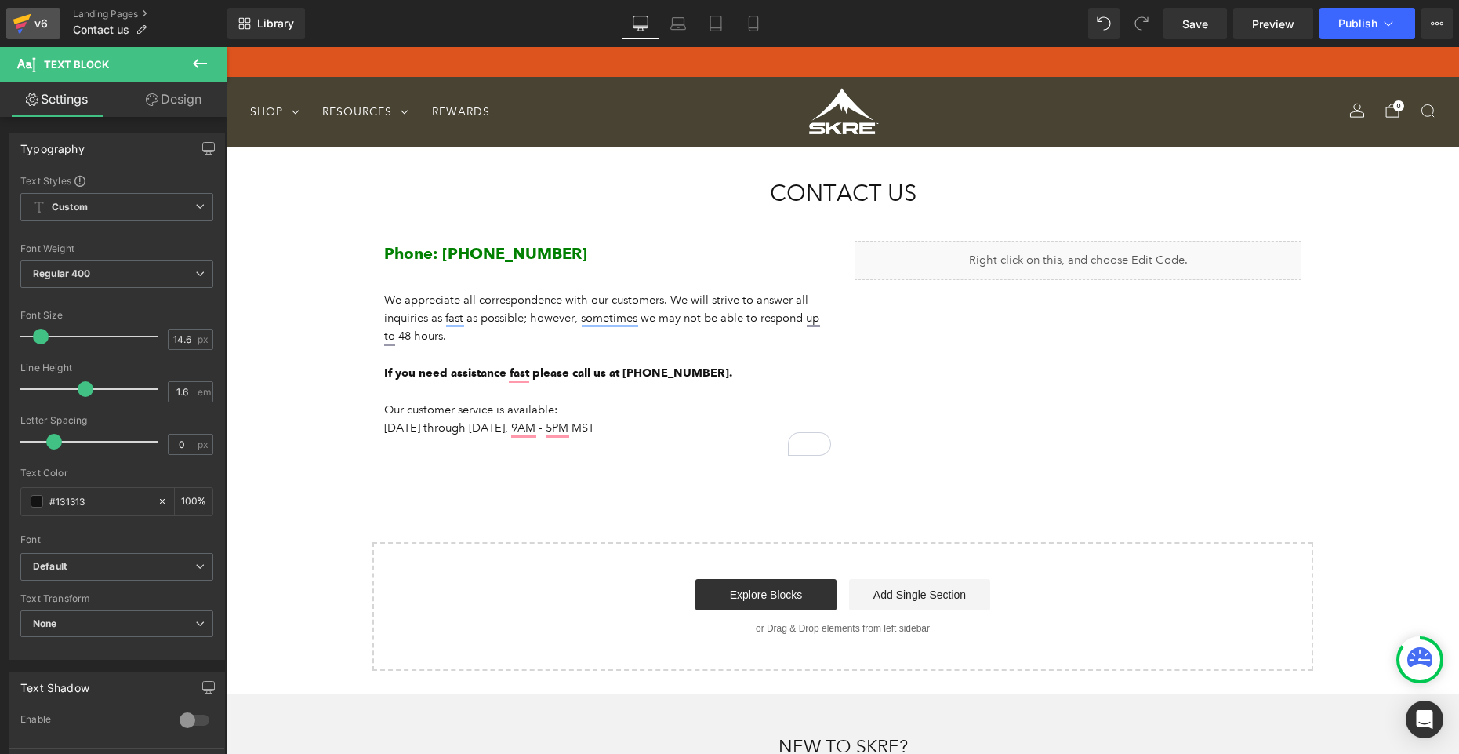
click at [38, 24] on div "v6" at bounding box center [41, 23] width 20 height 20
